Goal: Navigation & Orientation: Go to known website

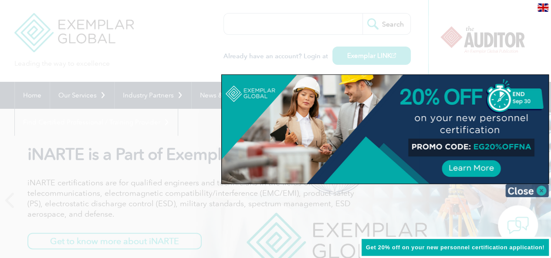
click at [542, 187] on img at bounding box center [527, 190] width 44 height 13
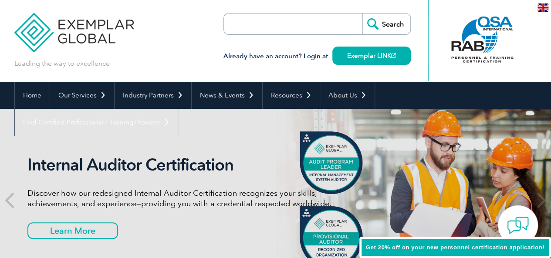
click at [168, 30] on div "Leading the way to excellence Search" at bounding box center [275, 41] width 523 height 82
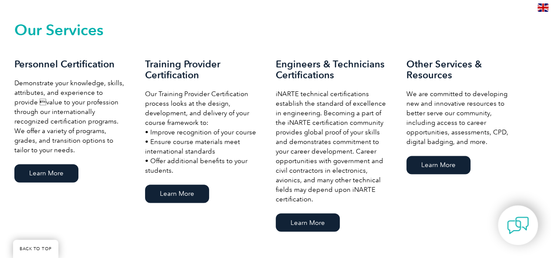
scroll to position [558, 0]
